Goal: Information Seeking & Learning: Learn about a topic

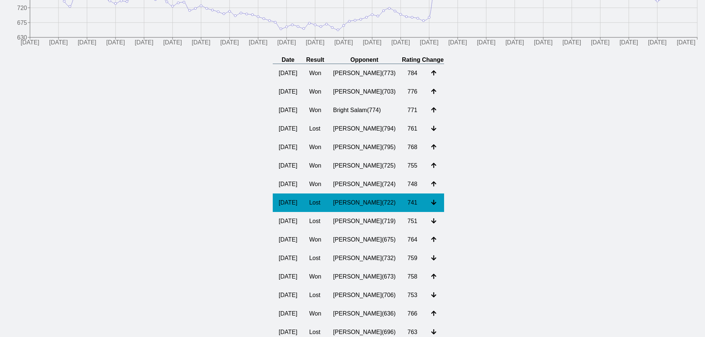
scroll to position [148, 0]
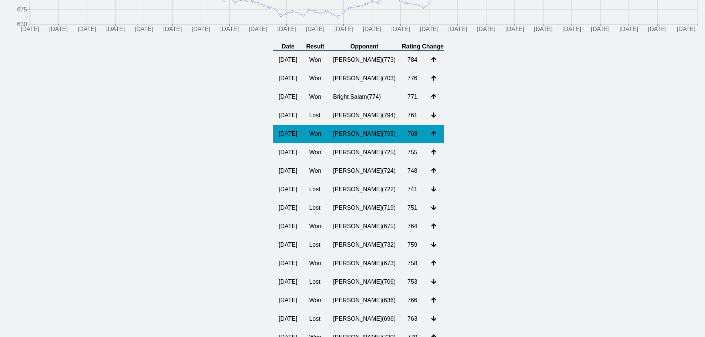
click at [365, 131] on td "[PERSON_NAME] ( 795 )" at bounding box center [364, 134] width 74 height 18
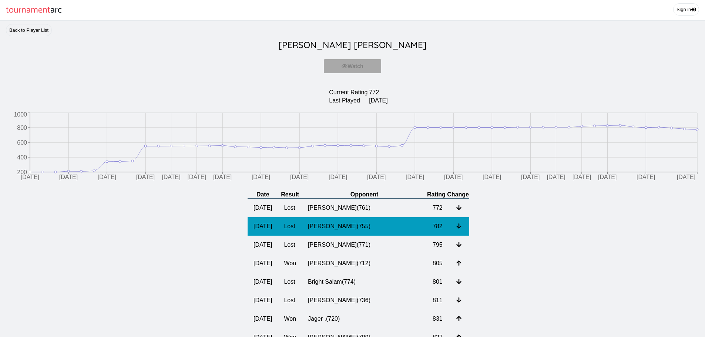
click at [348, 227] on td "[PERSON_NAME] ( 755 )" at bounding box center [364, 226] width 125 height 18
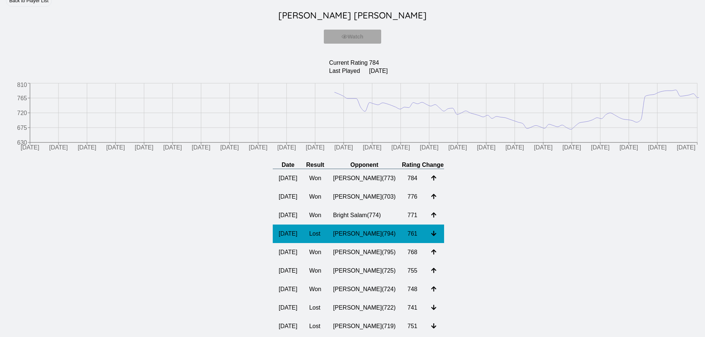
scroll to position [74, 0]
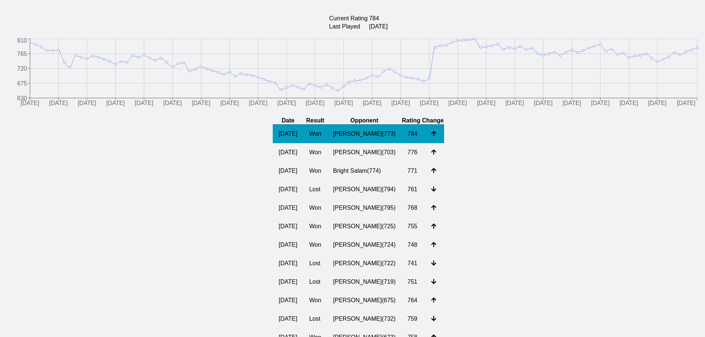
click at [379, 135] on td "[PERSON_NAME] ( 773 )" at bounding box center [364, 134] width 74 height 19
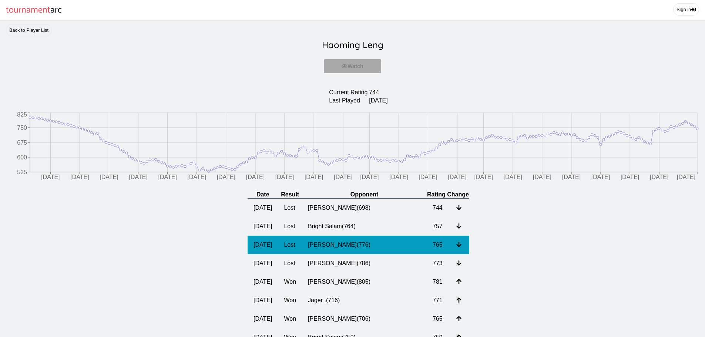
click at [373, 248] on td "[PERSON_NAME] ( 776 )" at bounding box center [364, 245] width 125 height 18
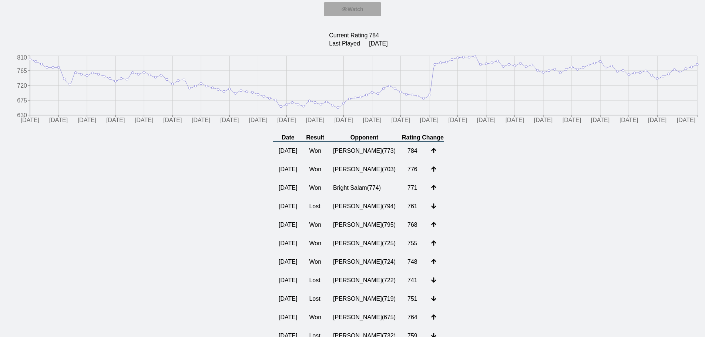
scroll to position [74, 0]
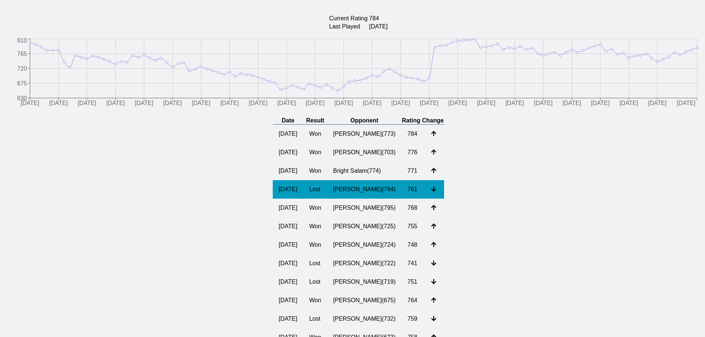
click at [377, 193] on td "[PERSON_NAME] ( 794 )" at bounding box center [364, 189] width 74 height 18
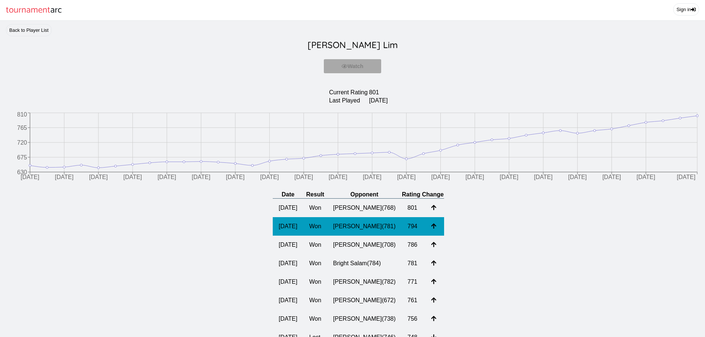
click at [356, 229] on td "[PERSON_NAME] ( 781 )" at bounding box center [364, 226] width 74 height 18
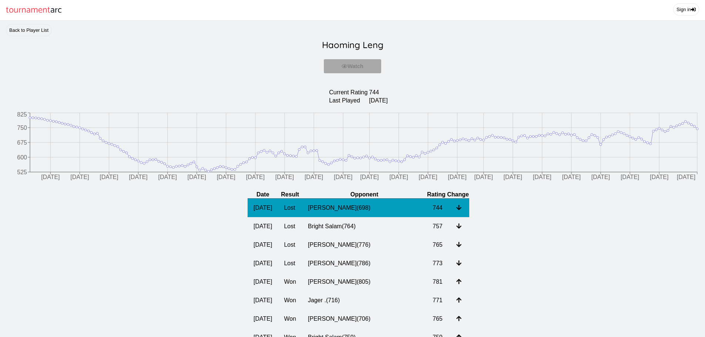
click at [368, 212] on td "[PERSON_NAME] ( 698 )" at bounding box center [364, 208] width 125 height 19
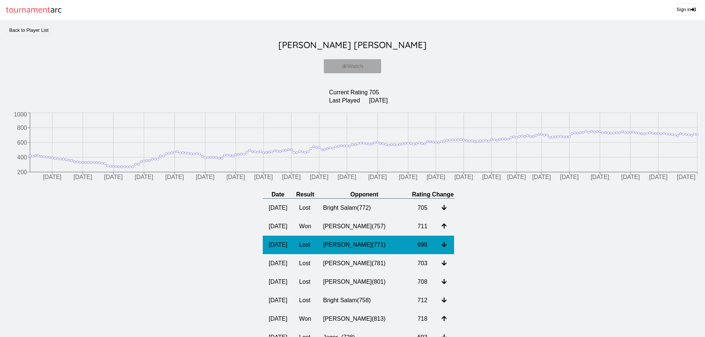
click at [352, 247] on td "[PERSON_NAME] ( 771 )" at bounding box center [364, 245] width 94 height 18
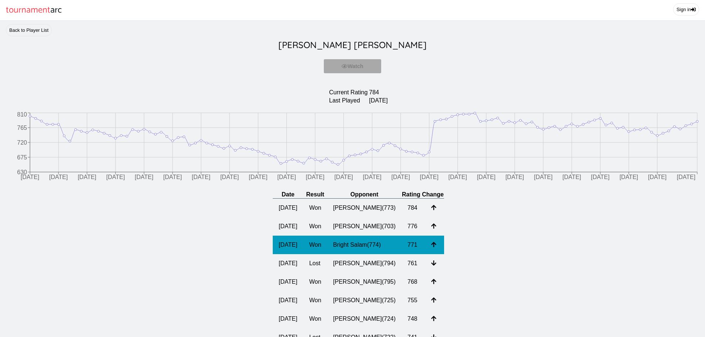
scroll to position [37, 0]
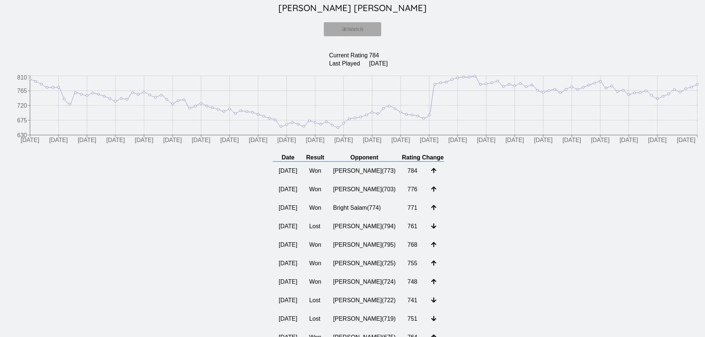
click at [343, 300] on td "[PERSON_NAME] ( 722 )" at bounding box center [364, 300] width 74 height 18
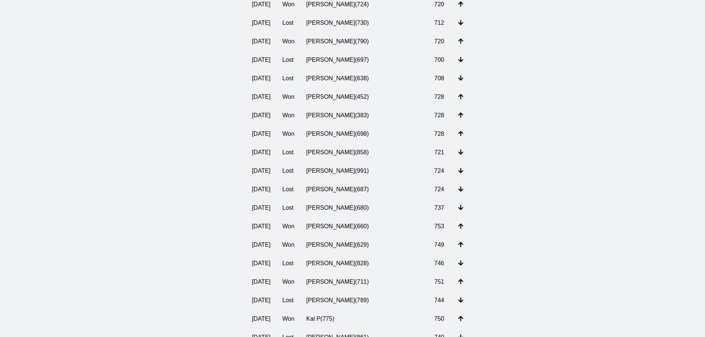
scroll to position [148, 0]
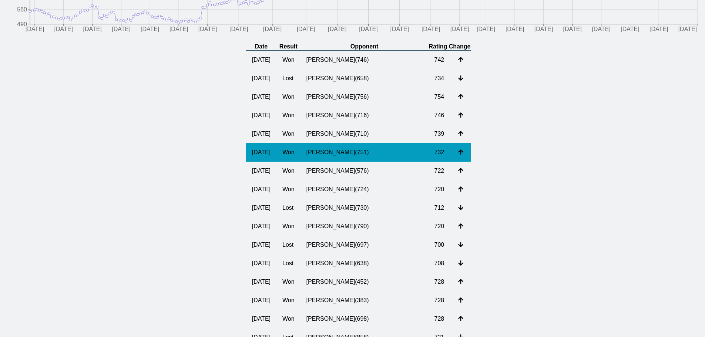
click at [364, 148] on td "[PERSON_NAME] ( 751 )" at bounding box center [364, 152] width 128 height 18
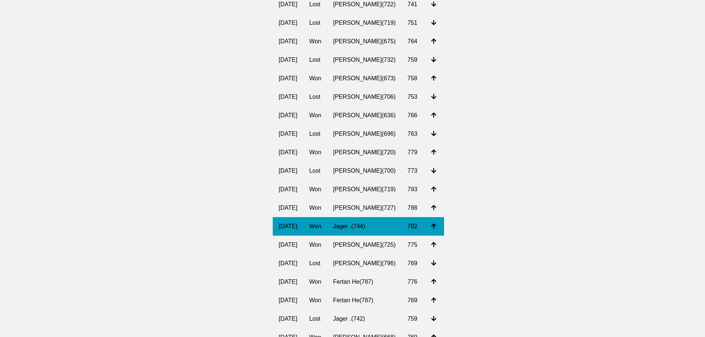
click at [358, 230] on td "Jager . ( 744 )" at bounding box center [364, 226] width 74 height 18
